Goal: Task Accomplishment & Management: Use online tool/utility

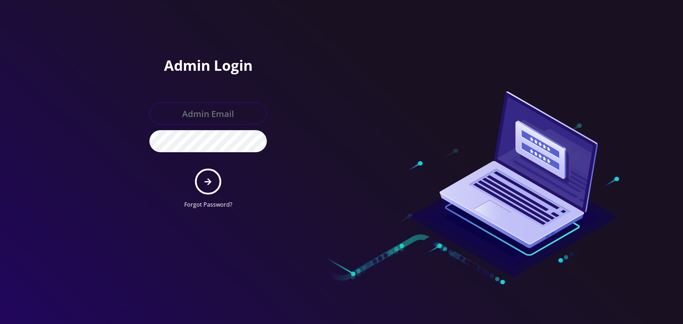
type input "Info@shluchimassist.com"
click at [196, 173] on form "Info@shluchimassist.com Forgot Password?" at bounding box center [207, 155] width 117 height 106
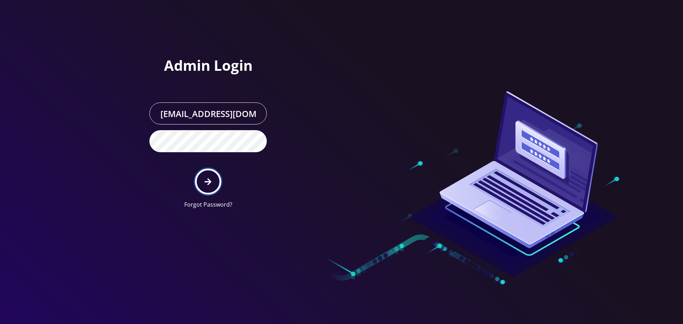
click at [204, 179] on button "submit" at bounding box center [208, 182] width 26 height 26
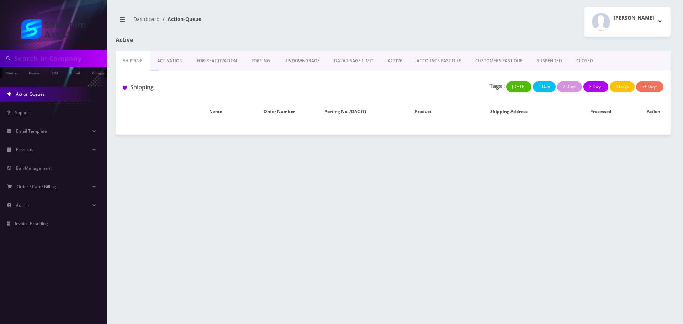
type input "[EMAIL_ADDRESS][DOMAIN_NAME]"
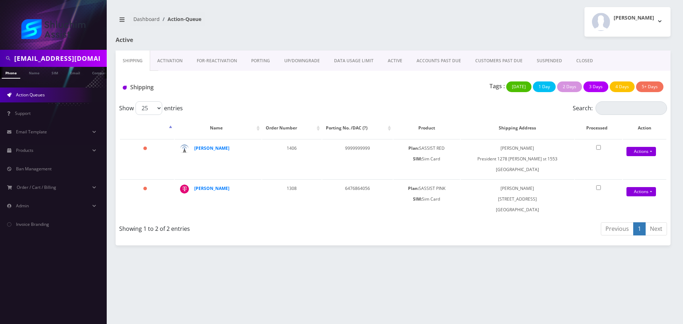
click at [67, 57] on input "[EMAIL_ADDRESS][DOMAIN_NAME]" at bounding box center [59, 59] width 91 height 14
click at [67, 57] on input "zalmankraus@gmail.com" at bounding box center [59, 59] width 91 height 14
paste input "720-774-1235"
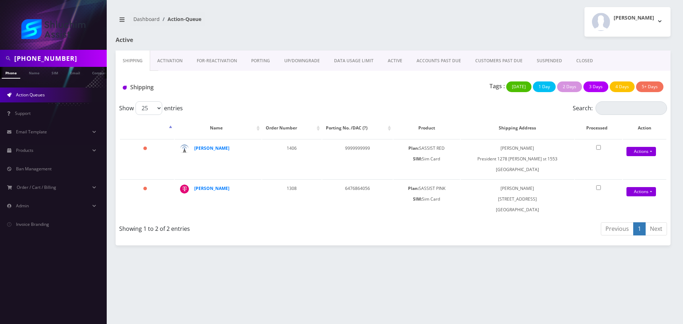
type input "720-774-1235"
click at [48, 59] on input "720-774-1235" at bounding box center [59, 59] width 91 height 14
click at [45, 59] on input "720-774-1235" at bounding box center [59, 59] width 91 height 14
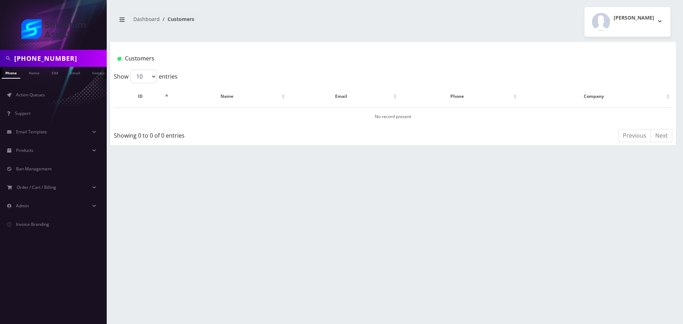
click at [47, 60] on input "[PHONE_NUMBER]" at bounding box center [59, 59] width 91 height 14
type input "7207741235"
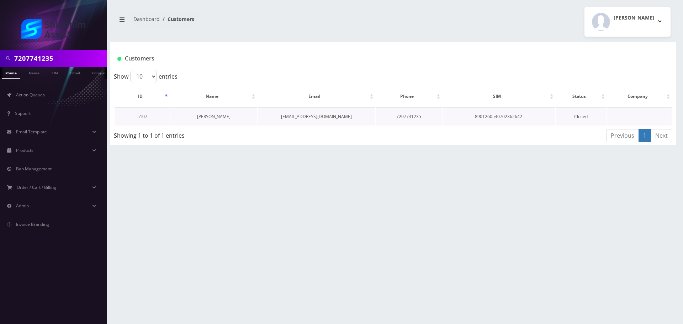
click at [207, 116] on link "[PERSON_NAME]" at bounding box center [213, 116] width 33 height 6
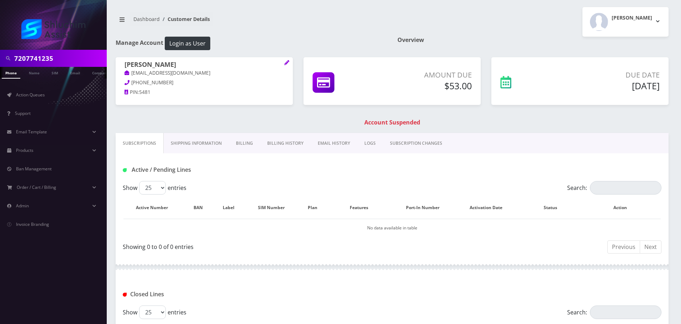
click at [67, 52] on input "7207741235" at bounding box center [59, 59] width 91 height 14
paste input "mottisirota@gmail.com"
type input "mottisirota@gmail.com"
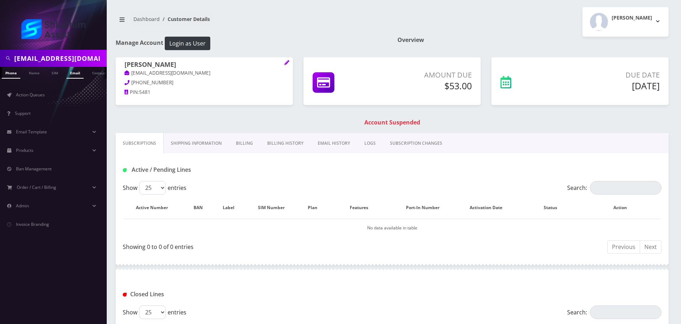
click at [74, 76] on link "Email" at bounding box center [74, 73] width 17 height 12
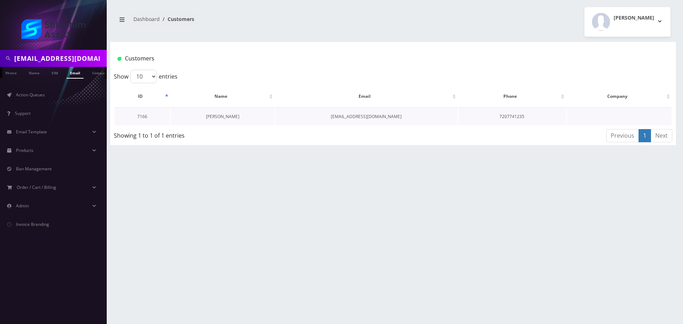
click at [219, 116] on link "[PERSON_NAME]" at bounding box center [222, 116] width 33 height 6
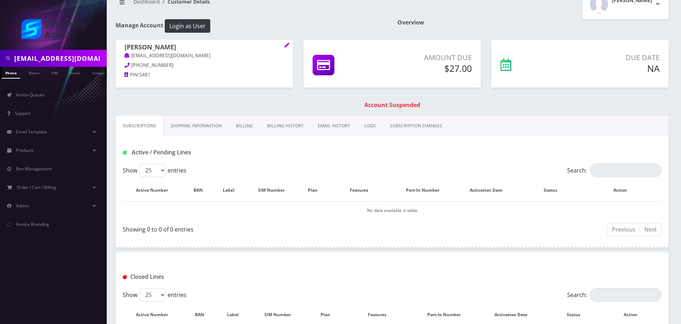
scroll to position [109, 0]
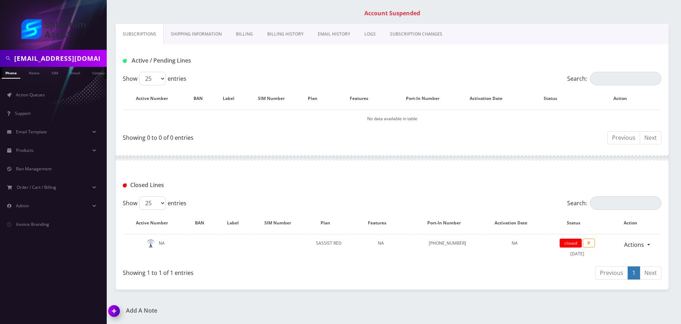
click at [74, 62] on input "[EMAIL_ADDRESS][DOMAIN_NAME]" at bounding box center [59, 59] width 91 height 14
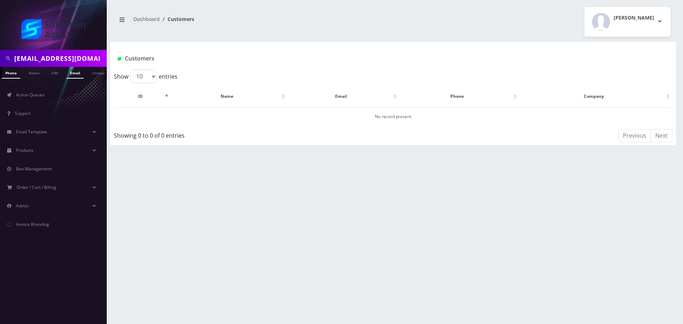
click at [77, 75] on link "Email" at bounding box center [74, 73] width 17 height 12
click at [241, 116] on td "[PERSON_NAME]" at bounding box center [223, 116] width 104 height 18
click at [224, 116] on link "[PERSON_NAME]" at bounding box center [222, 116] width 33 height 6
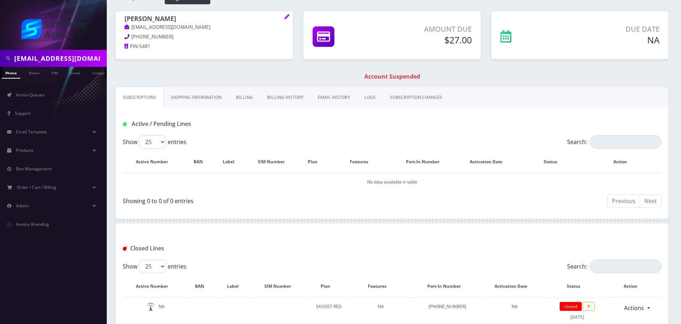
scroll to position [109, 0]
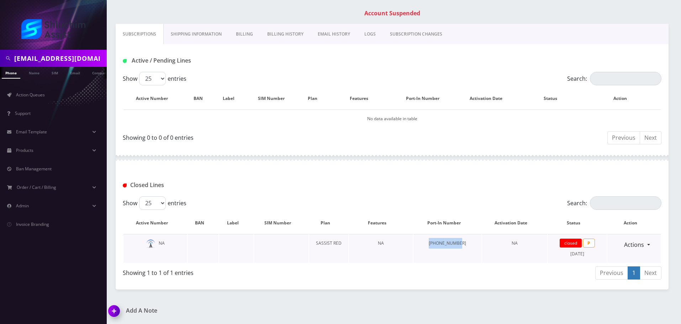
drag, startPoint x: 410, startPoint y: 240, endPoint x: 478, endPoint y: 244, distance: 67.7
click at [478, 244] on tr "NA SASSIST RED NA [PHONE_NUMBER] NA closed P [DATE] Actions Reopen" at bounding box center [391, 248] width 537 height 29
click at [478, 244] on td "[PHONE_NUMBER]" at bounding box center [447, 248] width 68 height 29
drag, startPoint x: 351, startPoint y: 250, endPoint x: 418, endPoint y: 251, distance: 67.2
click at [416, 251] on tr "NA SASSIST RED NA [PHONE_NUMBER] NA closed P [DATE] Actions Reopen" at bounding box center [391, 248] width 537 height 29
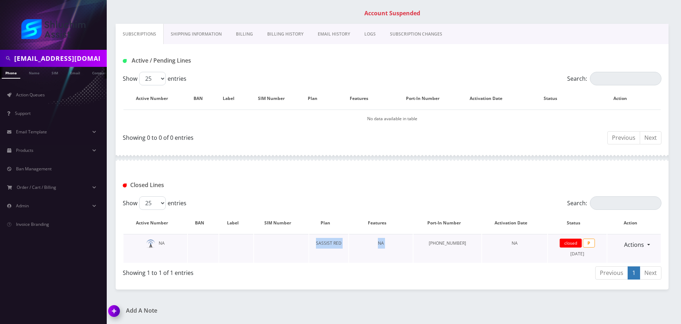
click at [418, 251] on td "720-774-1235" at bounding box center [447, 248] width 68 height 29
click at [71, 62] on input "mottisirota@gmail.com" at bounding box center [59, 59] width 91 height 14
paste input "720-774-1235"
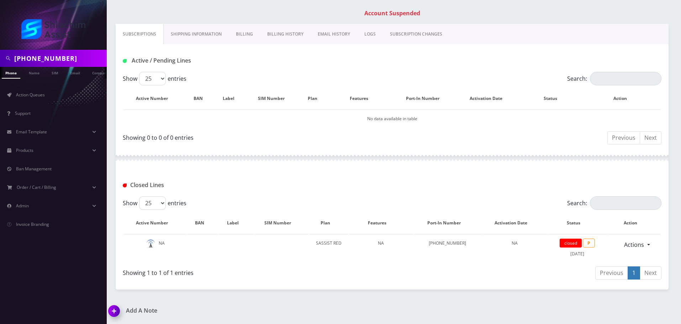
click at [42, 58] on input "720-774-1235" at bounding box center [59, 59] width 91 height 14
type input "7207741235"
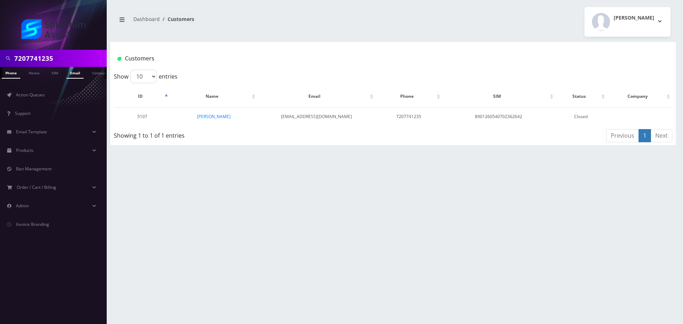
click at [75, 74] on link "Email" at bounding box center [74, 73] width 17 height 12
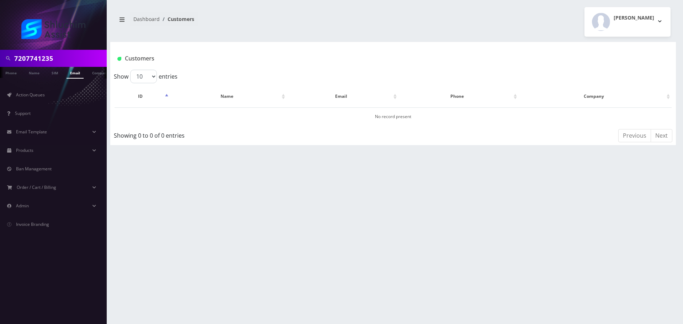
click at [220, 117] on td "No record present" at bounding box center [392, 116] width 557 height 18
click at [16, 74] on link "Phone" at bounding box center [11, 73] width 18 height 12
click at [12, 75] on link "Phone" at bounding box center [11, 73] width 18 height 12
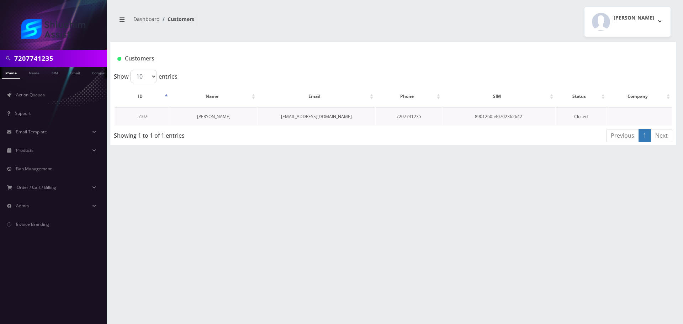
click at [214, 118] on link "[PERSON_NAME]" at bounding box center [213, 116] width 33 height 6
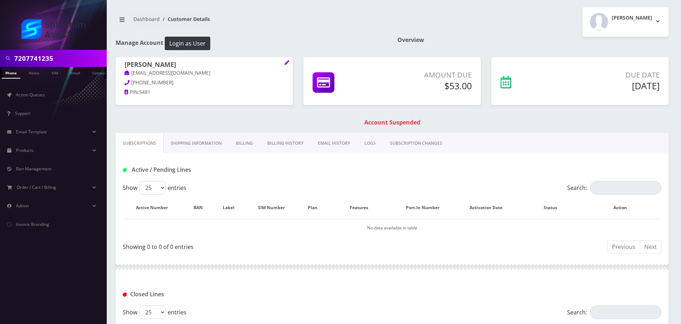
click at [59, 63] on input "7207741235" at bounding box center [59, 59] width 91 height 14
paste input "-774-"
click at [48, 60] on input "[PHONE_NUMBER]" at bounding box center [59, 59] width 91 height 14
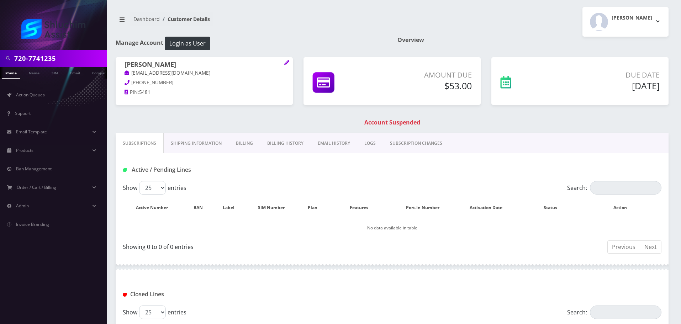
type input "7207741235"
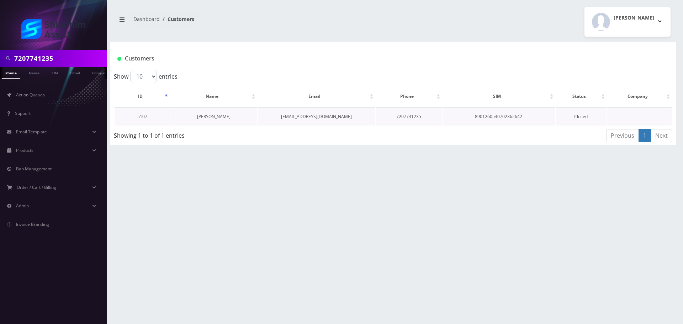
click at [207, 118] on link "[PERSON_NAME]" at bounding box center [213, 116] width 33 height 6
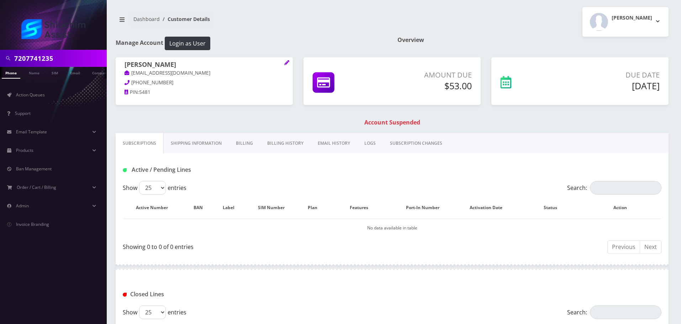
click at [90, 53] on input "7207741235" at bounding box center [59, 59] width 91 height 14
paste input "-774-"
click at [47, 57] on input "720-774-1235" at bounding box center [59, 59] width 91 height 14
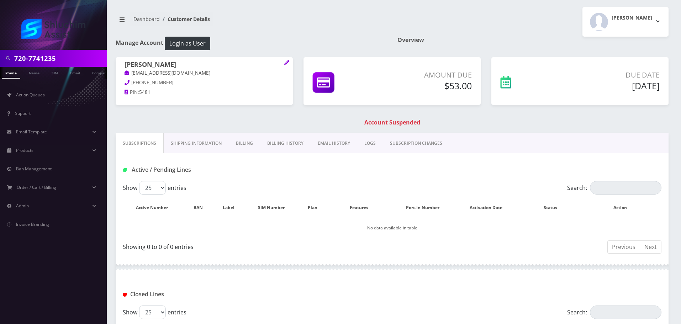
type input "7207741235"
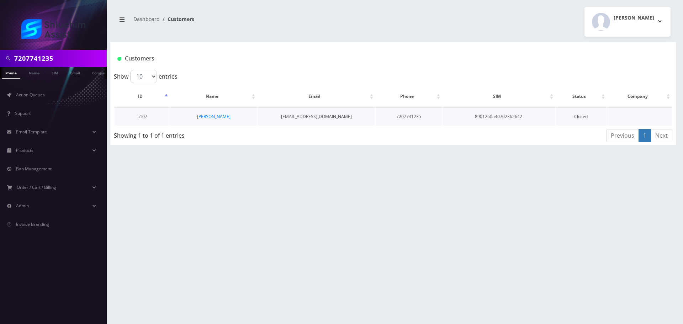
scroll to position [0, 4]
click at [219, 119] on link "Mordechai Sirota" at bounding box center [213, 116] width 33 height 6
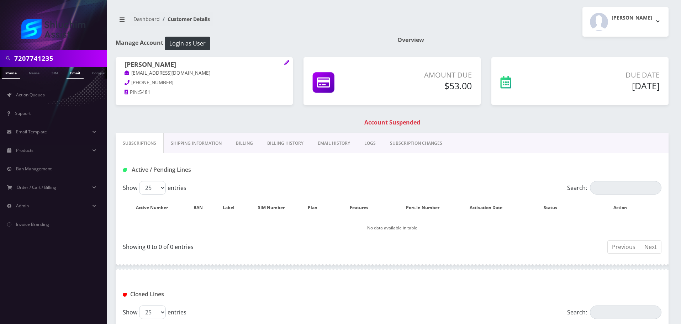
click at [69, 74] on link "Email" at bounding box center [74, 73] width 17 height 12
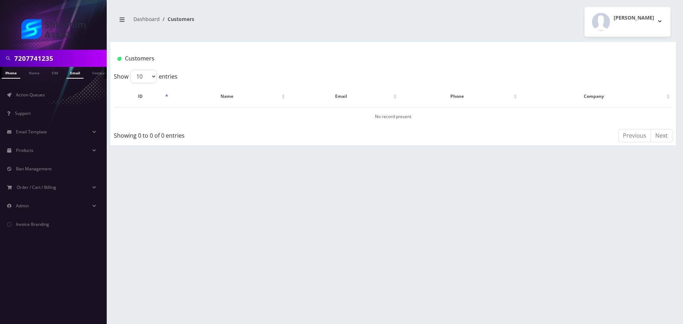
click at [7, 69] on link "Phone" at bounding box center [11, 73] width 18 height 12
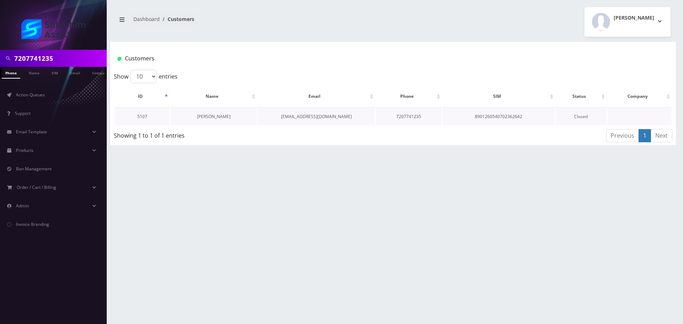
click at [215, 116] on link "[PERSON_NAME]" at bounding box center [213, 116] width 33 height 6
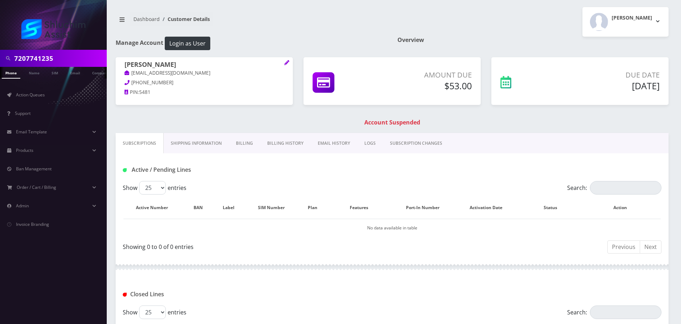
click at [60, 60] on input "7207741235" at bounding box center [59, 59] width 91 height 14
paste input "mottisirota@gmail.com"
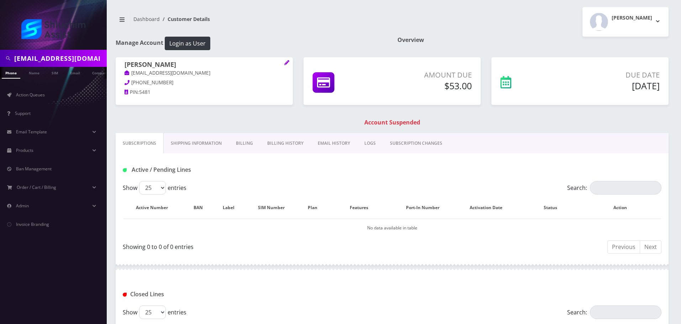
type input "mottisirota@gmail.com"
click at [79, 72] on link "Email" at bounding box center [74, 73] width 17 height 12
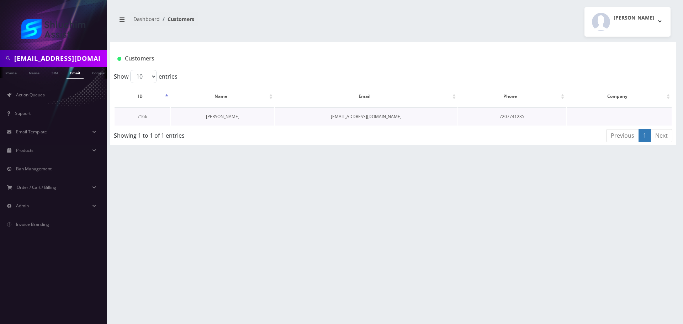
click at [233, 117] on link "[PERSON_NAME]" at bounding box center [222, 116] width 33 height 6
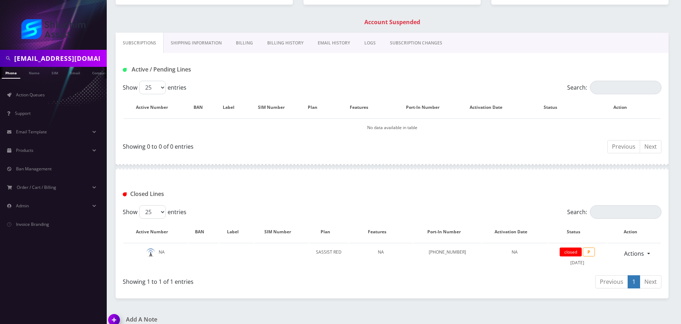
scroll to position [109, 0]
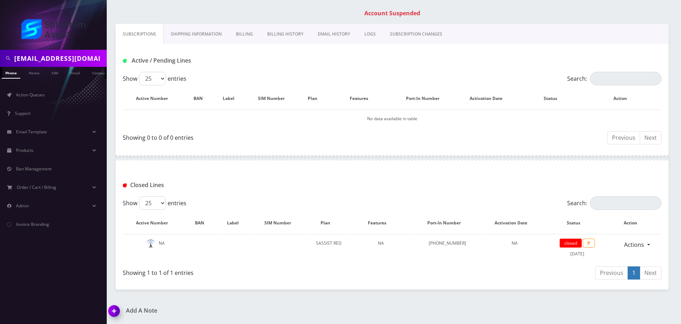
drag, startPoint x: 213, startPoint y: 140, endPoint x: 265, endPoint y: 147, distance: 52.3
click at [258, 146] on div "Showing 0 to 0 of 0 entries" at bounding box center [257, 138] width 269 height 17
click at [265, 147] on div "Showing 0 to 0 of 0 entries" at bounding box center [257, 138] width 269 height 17
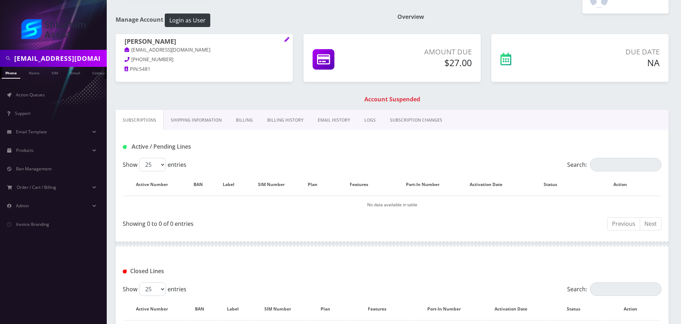
scroll to position [0, 0]
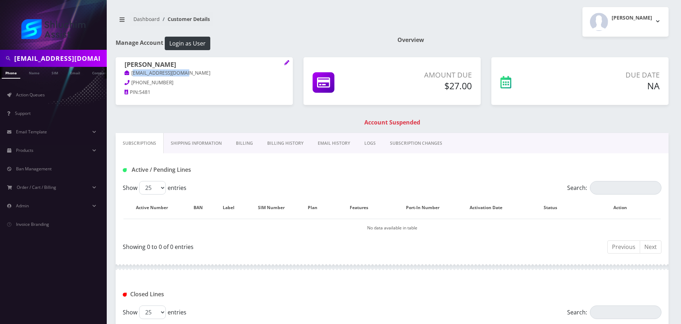
drag, startPoint x: 196, startPoint y: 74, endPoint x: 136, endPoint y: 74, distance: 59.4
click at [136, 74] on p "[EMAIL_ADDRESS][DOMAIN_NAME]" at bounding box center [203, 73] width 159 height 8
click at [82, 59] on input "[EMAIL_ADDRESS][DOMAIN_NAME]" at bounding box center [59, 59] width 91 height 14
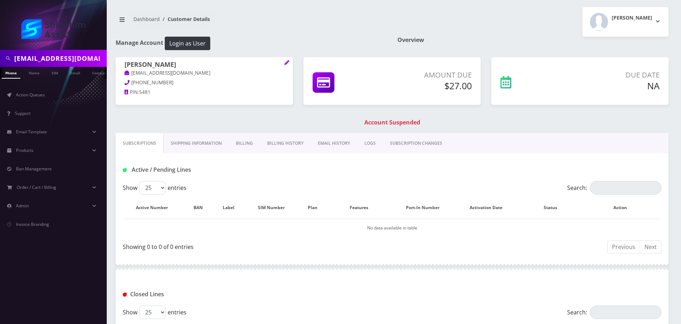
paste input "iriamrivkystudio"
type input "miriamrivkystudio@gmail.com"
click at [79, 70] on link "Email" at bounding box center [74, 73] width 17 height 12
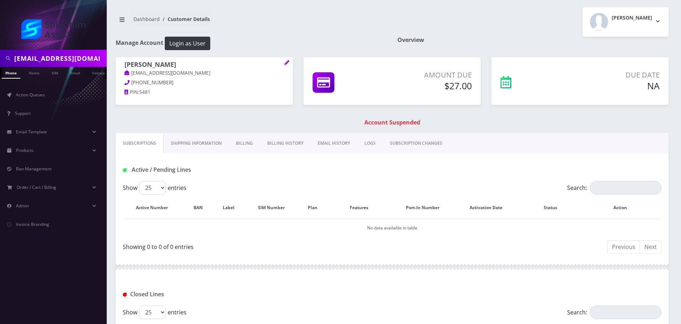
scroll to position [0, 4]
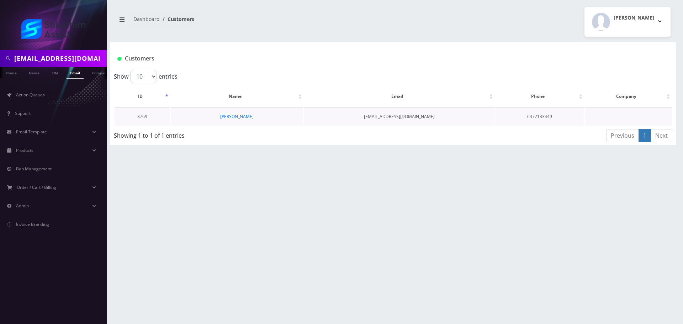
click at [243, 112] on td "[PERSON_NAME]" at bounding box center [237, 116] width 133 height 18
click at [245, 114] on link "[PERSON_NAME]" at bounding box center [236, 116] width 33 height 6
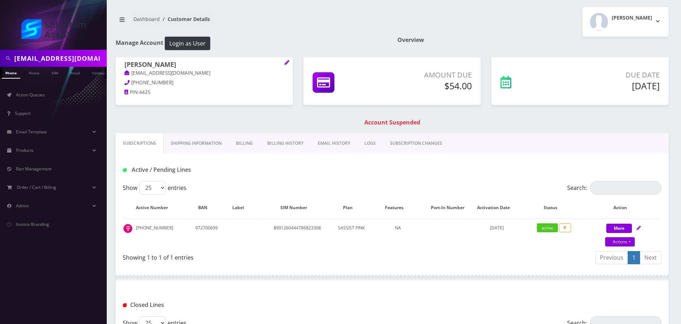
click at [278, 145] on link "Billing History" at bounding box center [285, 143] width 50 height 21
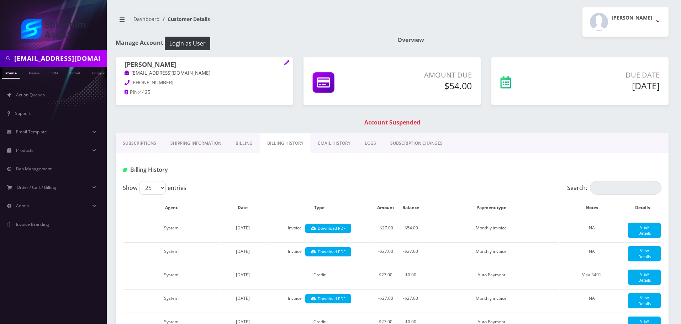
click at [246, 130] on div "[PERSON_NAME] [EMAIL_ADDRESS][DOMAIN_NAME] [PHONE_NUMBER] PIN: 4425 Amount Due …" at bounding box center [391, 95] width 563 height 76
click at [246, 140] on link "Billing" at bounding box center [243, 143] width 31 height 21
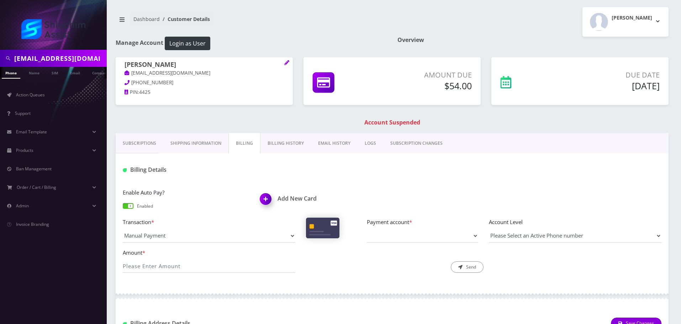
click at [143, 146] on link "Subscriptions" at bounding box center [140, 143] width 48 height 21
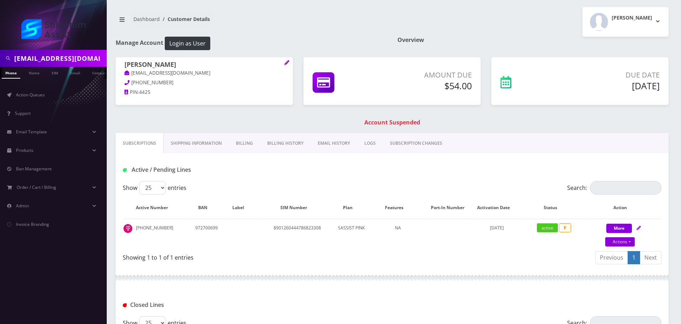
click at [287, 143] on link "Billing History" at bounding box center [285, 143] width 50 height 21
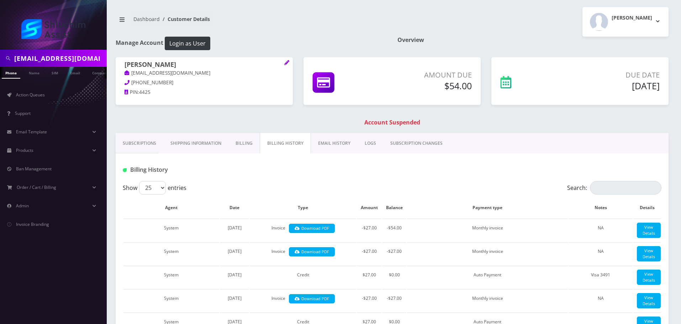
click at [237, 146] on link "Billing" at bounding box center [243, 143] width 31 height 21
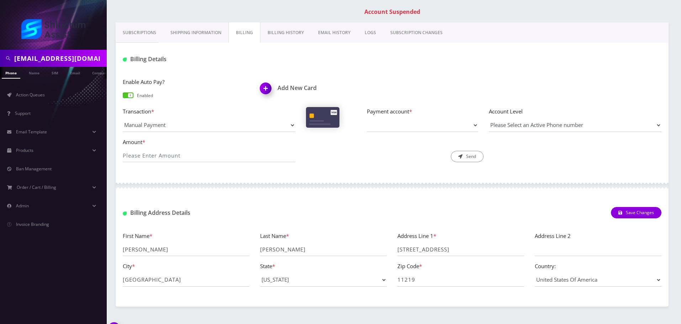
scroll to position [128, 0]
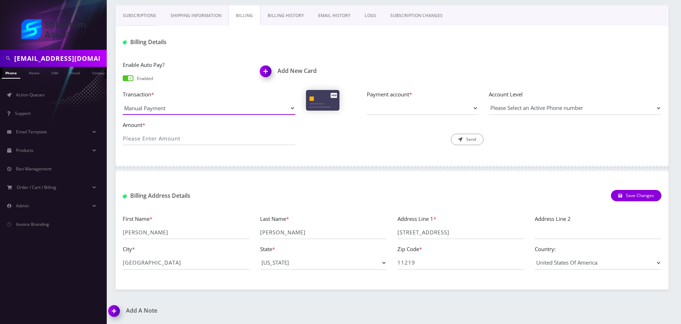
click at [239, 108] on select "Manual Payment Custom Charge Manual Credit Custom Invoice" at bounding box center [209, 108] width 172 height 14
select select "Manual Credit"
click at [123, 101] on select "Manual Payment Custom Charge Manual Credit Custom Invoice" at bounding box center [209, 108] width 172 height 14
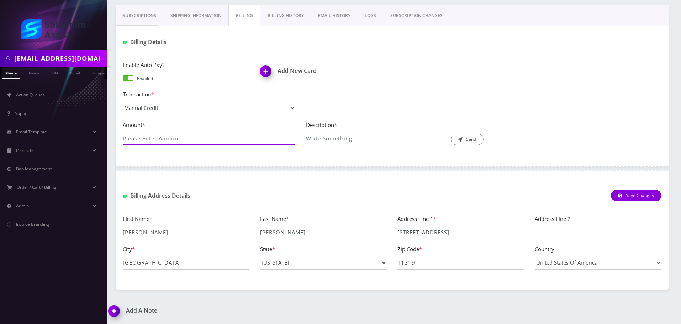
click at [218, 142] on input "Amount *" at bounding box center [209, 139] width 172 height 14
type input "54.00"
click at [337, 135] on input "Description *" at bounding box center [353, 139] width 95 height 14
type input "Manual credit payment issue"
click at [438, 106] on div "Transaction * Manual Payment Custom Charge Manual Credit Custom Invoice Payment…" at bounding box center [391, 105] width 549 height 31
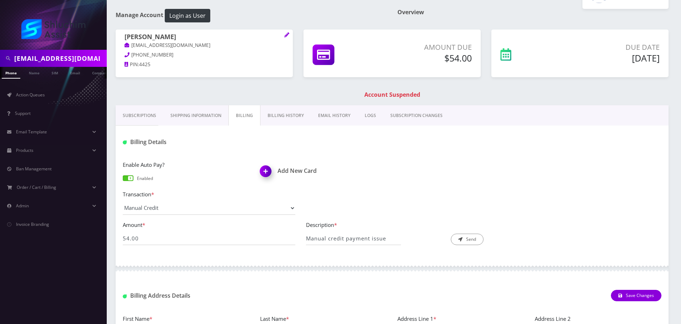
scroll to position [107, 0]
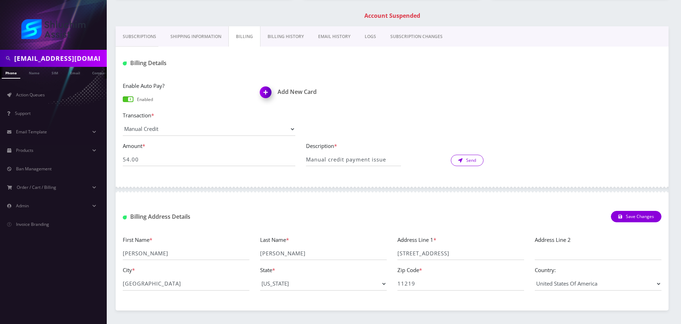
click at [475, 161] on button "Send" at bounding box center [466, 160] width 33 height 11
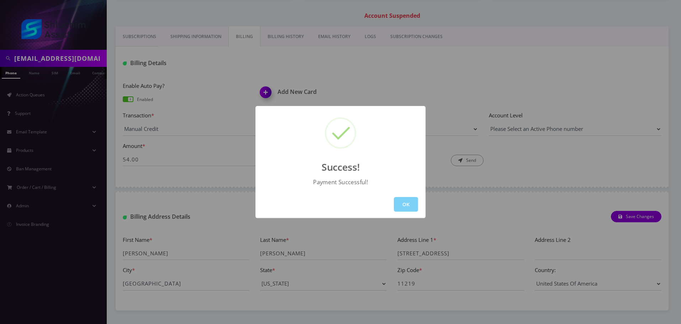
click at [407, 206] on button "OK" at bounding box center [406, 204] width 24 height 15
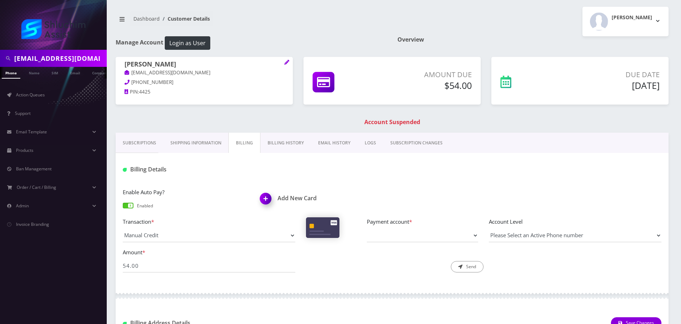
scroll to position [0, 0]
click at [153, 149] on link "Subscriptions" at bounding box center [140, 143] width 48 height 21
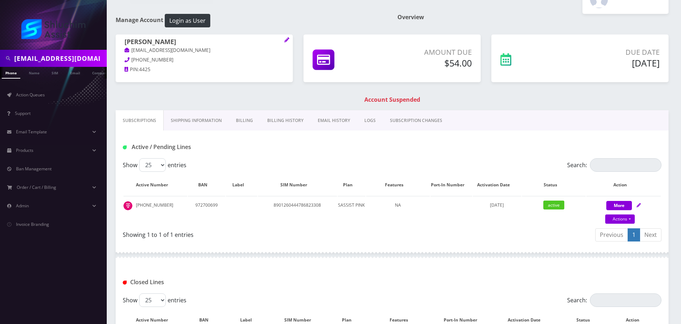
scroll to position [107, 0]
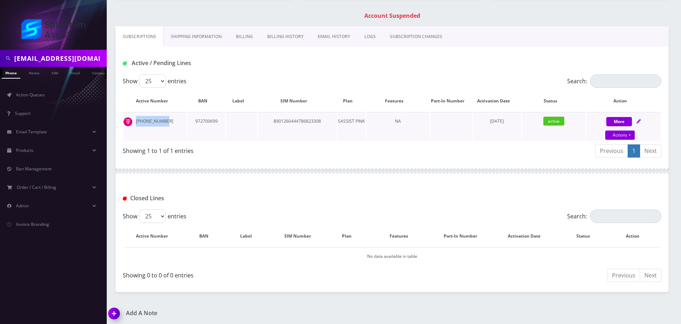
drag, startPoint x: 166, startPoint y: 121, endPoint x: 132, endPoint y: 120, distance: 33.8
click at [132, 120] on td "[PHONE_NUMBER]" at bounding box center [155, 126] width 64 height 29
copy td "[PHONE_NUMBER]"
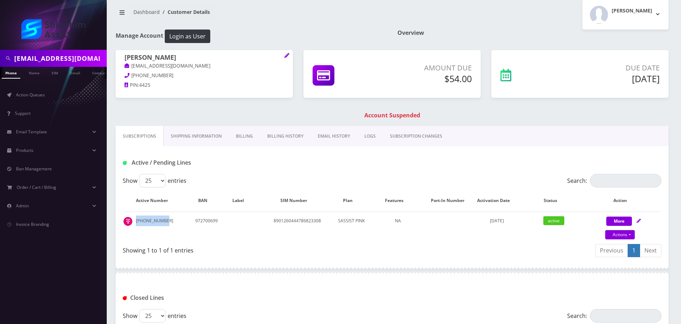
scroll to position [0, 0]
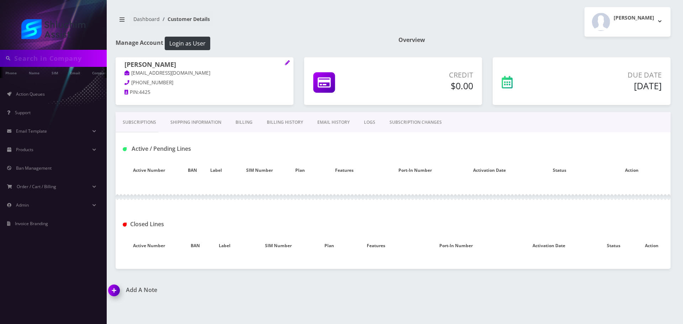
type input "[EMAIL_ADDRESS][DOMAIN_NAME]"
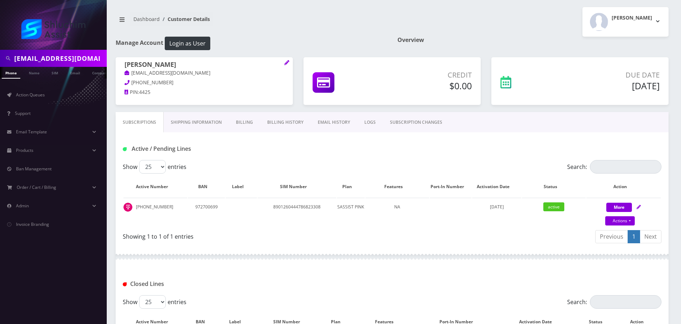
click at [92, 52] on input "[EMAIL_ADDRESS][DOMAIN_NAME]" at bounding box center [59, 59] width 91 height 14
